Goal: Task Accomplishment & Management: Manage account settings

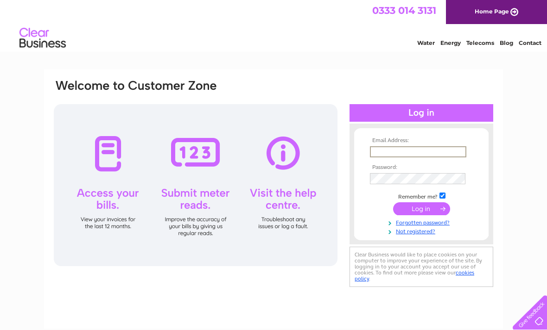
type input "[EMAIL_ADDRESS][DOMAIN_NAME]"
click at [421, 209] on input "submit" at bounding box center [421, 208] width 57 height 13
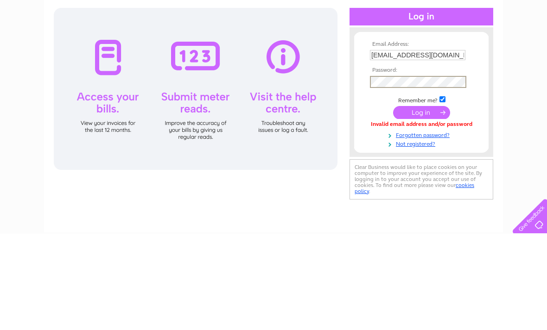
scroll to position [96, 0]
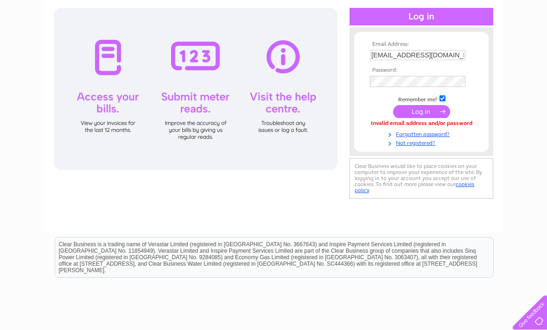
click at [426, 110] on input "submit" at bounding box center [421, 111] width 57 height 13
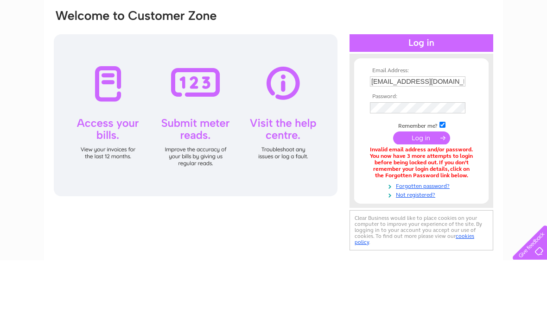
scroll to position [70, 0]
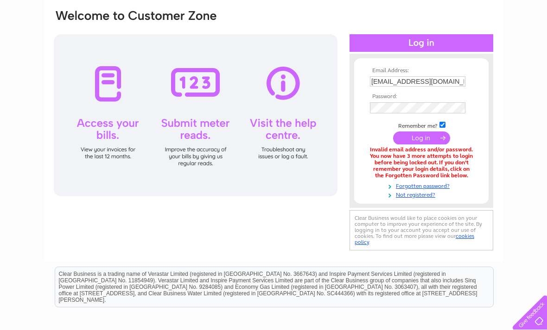
click at [429, 47] on div at bounding box center [421, 43] width 144 height 18
click at [425, 144] on input "submit" at bounding box center [421, 138] width 57 height 13
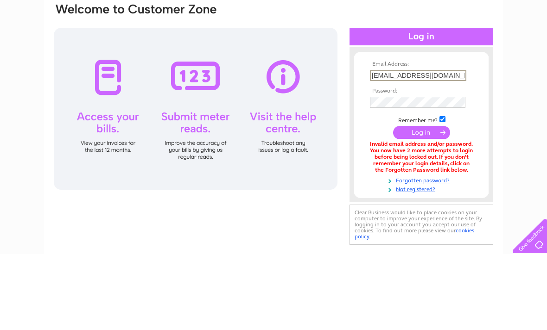
click at [430, 252] on link "Forgotten password?" at bounding box center [422, 256] width 105 height 9
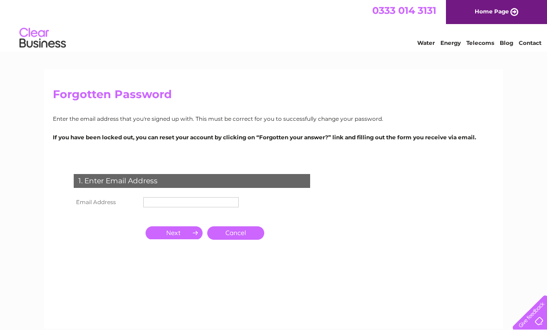
click at [156, 202] on input "text" at bounding box center [190, 202] width 95 height 10
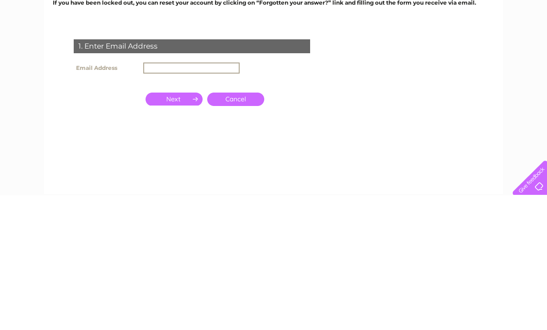
type input "[EMAIL_ADDRESS][DOMAIN_NAME]"
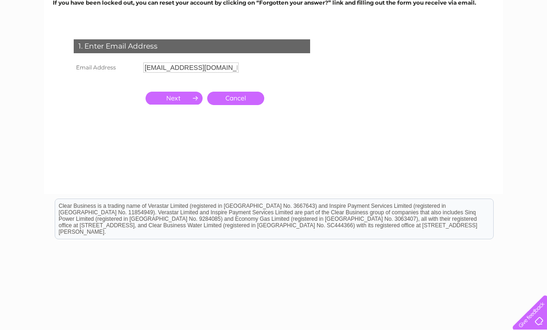
click at [179, 100] on input "button" at bounding box center [173, 98] width 57 height 13
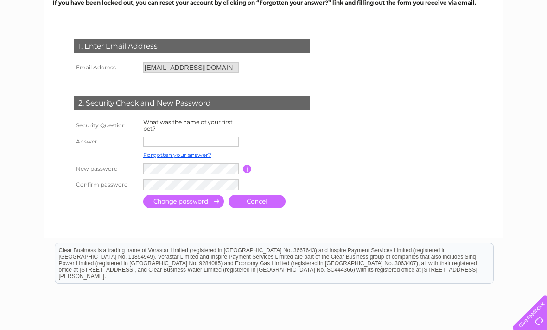
click at [160, 142] on input "text" at bounding box center [190, 142] width 95 height 10
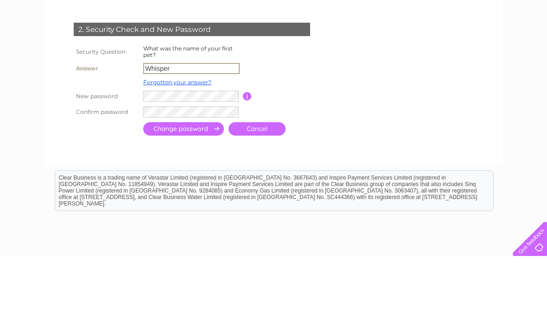
type input "Whisper"
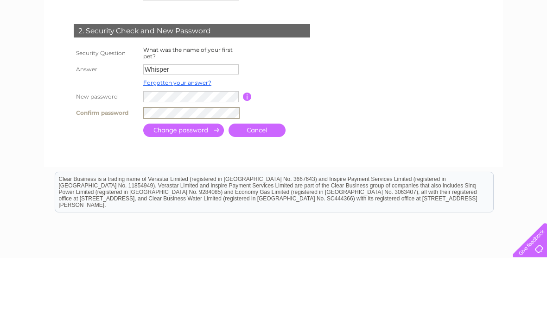
scroll to position [207, 0]
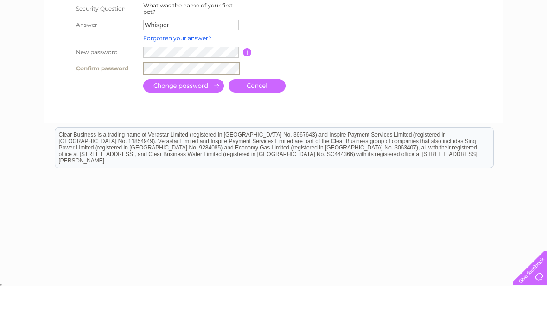
click at [202, 124] on input "submit" at bounding box center [183, 130] width 81 height 13
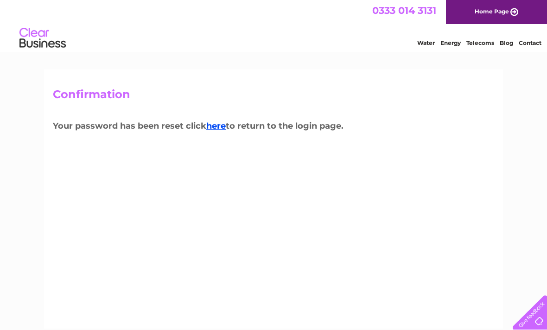
click at [225, 125] on link "here" at bounding box center [215, 126] width 19 height 10
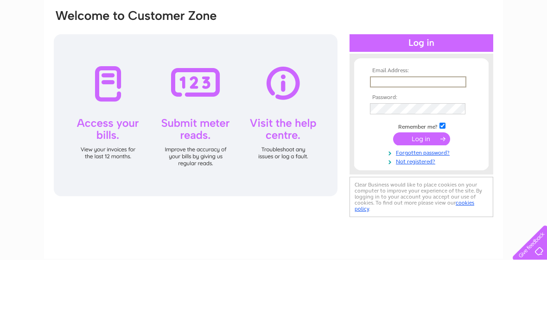
type input "alancdawe@yahoo.co.uk"
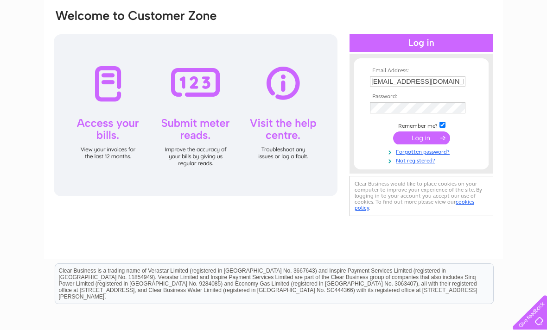
click at [420, 138] on input "submit" at bounding box center [421, 138] width 57 height 13
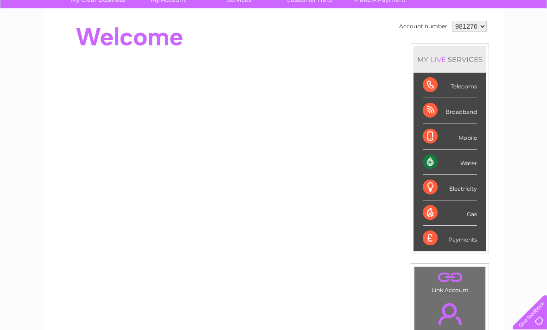
scroll to position [68, 0]
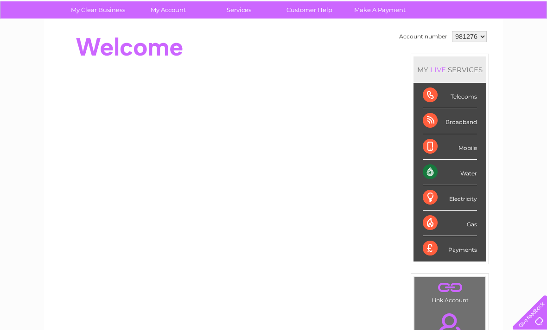
click at [465, 171] on div "Water" at bounding box center [449, 172] width 54 height 25
click at [467, 169] on div "Water" at bounding box center [449, 172] width 54 height 25
click at [464, 170] on div "Water" at bounding box center [449, 172] width 54 height 25
click at [425, 175] on div "Water" at bounding box center [449, 172] width 54 height 25
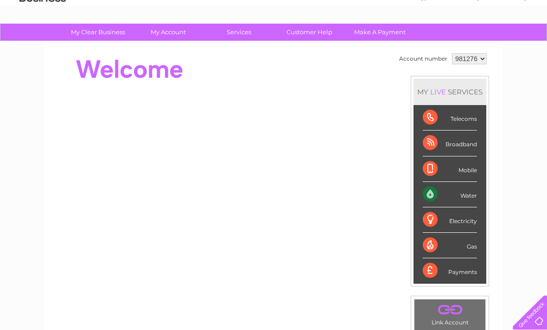
scroll to position [0, 0]
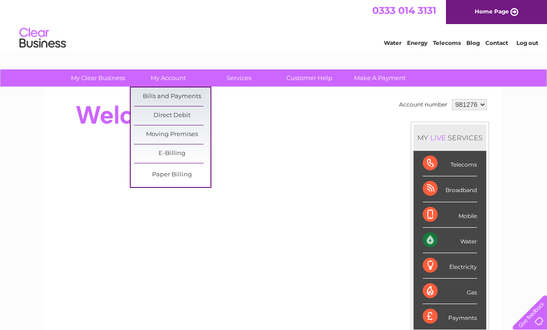
click at [202, 148] on link "E-Billing" at bounding box center [172, 154] width 76 height 19
click at [254, 118] on div at bounding box center [221, 115] width 337 height 37
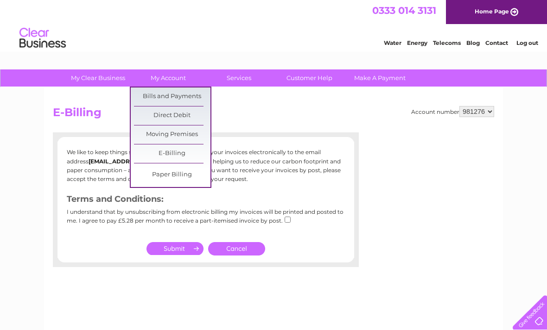
click at [198, 97] on link "Bills and Payments" at bounding box center [172, 97] width 76 height 19
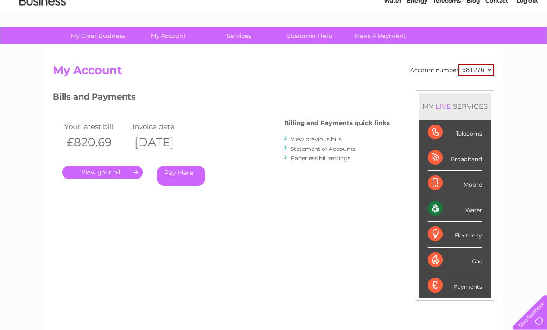
scroll to position [43, 0]
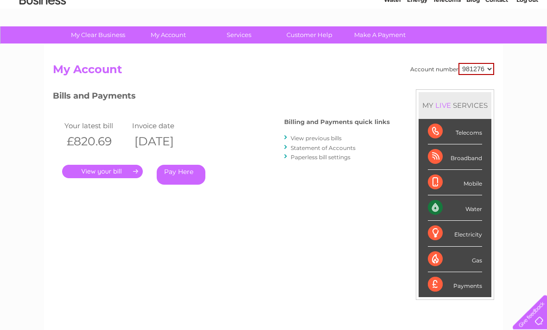
click at [113, 167] on link "." at bounding box center [102, 171] width 81 height 13
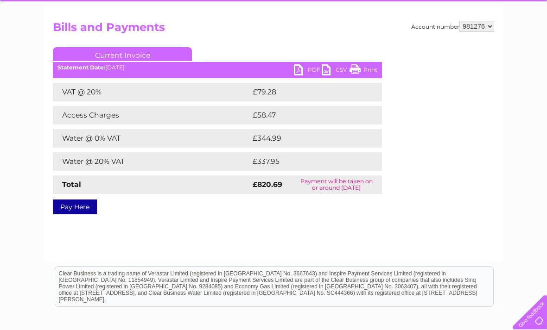
scroll to position [86, 0]
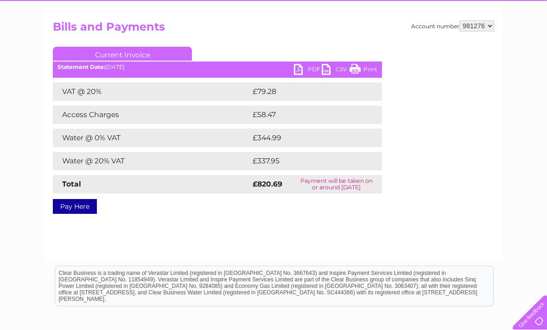
click at [302, 69] on link "PDF" at bounding box center [308, 70] width 28 height 13
